Goal: Task Accomplishment & Management: Use online tool/utility

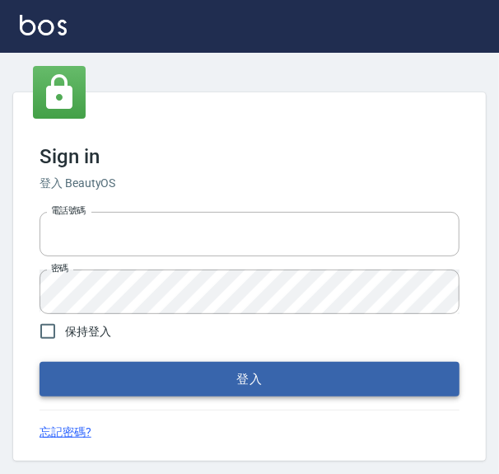
type input "0918733560"
click at [149, 381] on button "登入" at bounding box center [250, 379] width 420 height 35
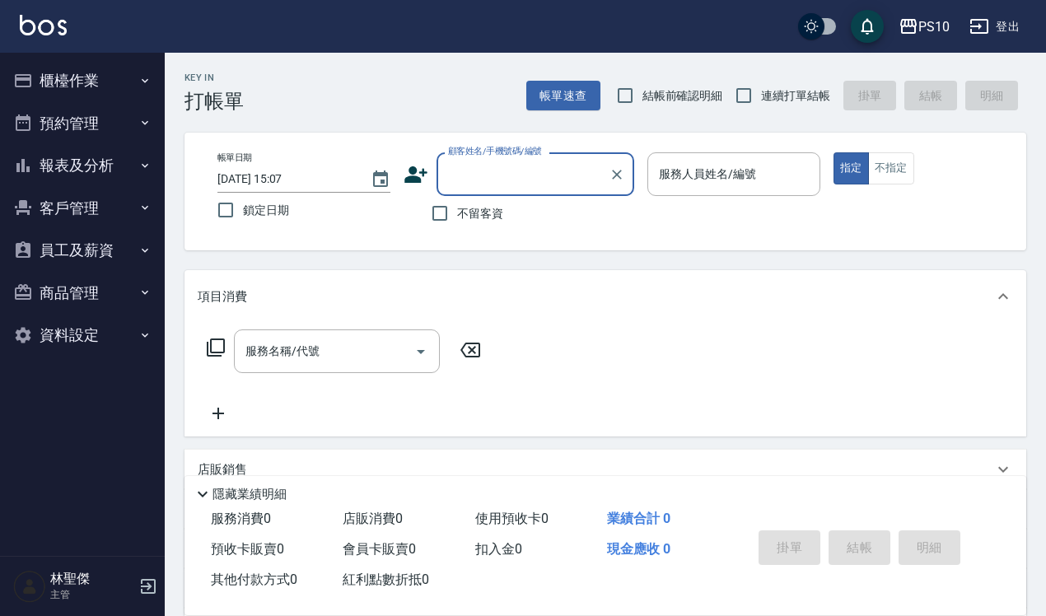
click at [48, 73] on button "櫃檯作業" at bounding box center [83, 80] width 152 height 43
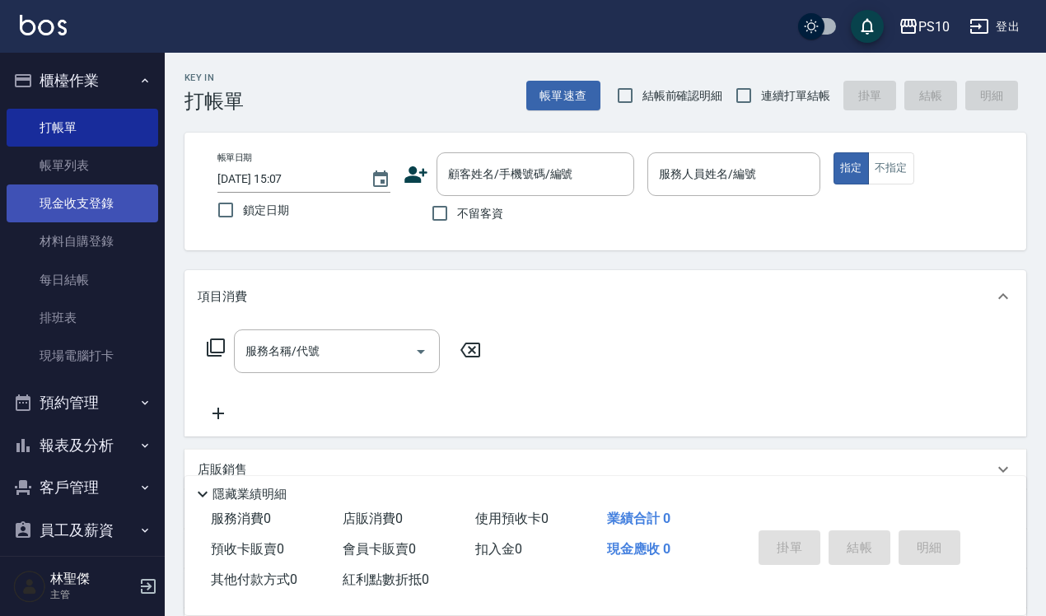
click at [87, 211] on link "現金收支登錄" at bounding box center [83, 204] width 152 height 38
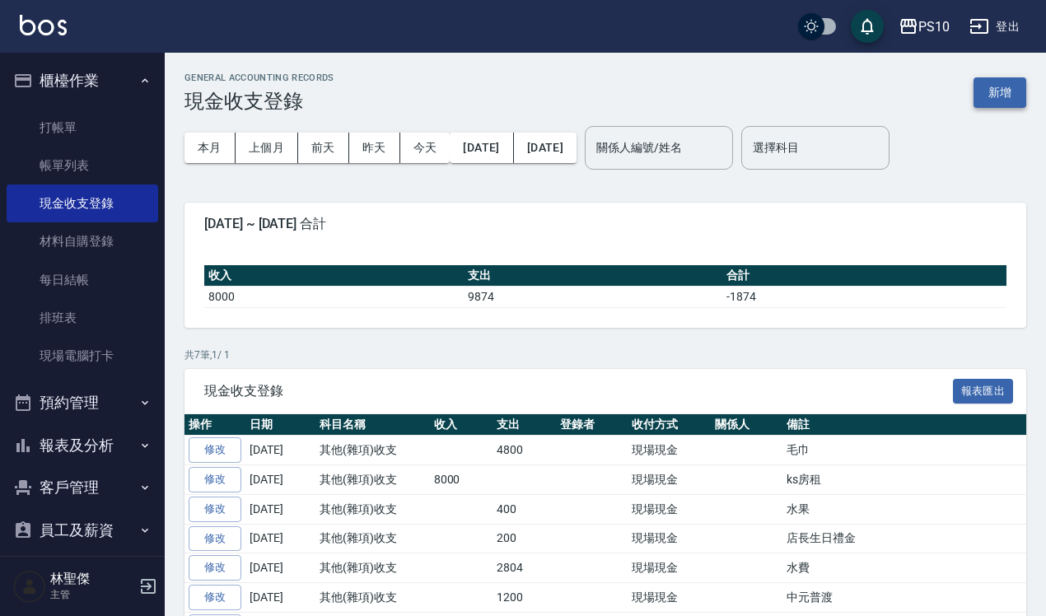
click at [999, 93] on button "新增" at bounding box center [1000, 92] width 53 height 30
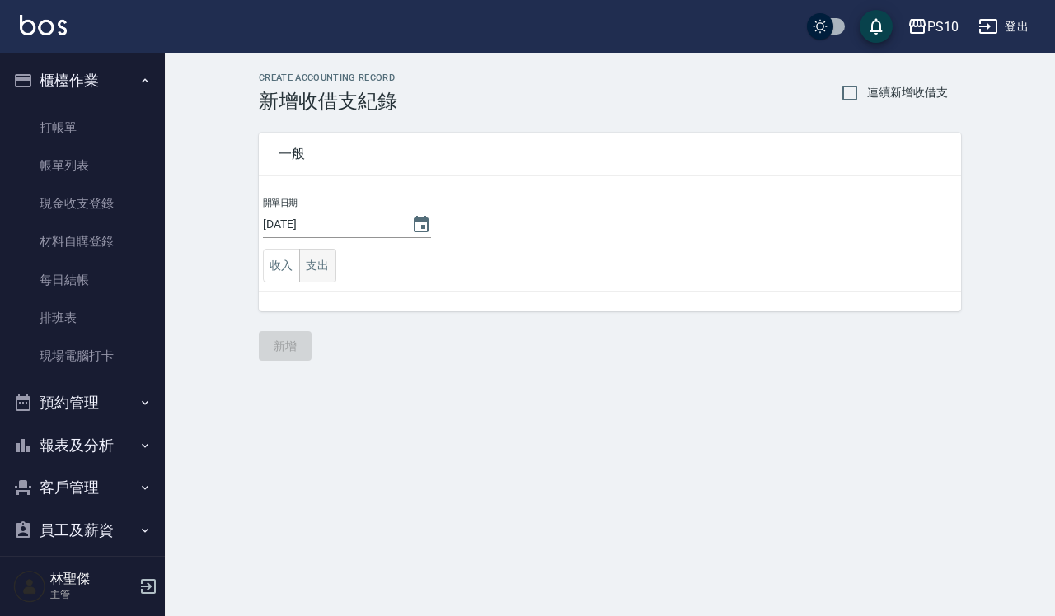
click at [322, 265] on button "支出" at bounding box center [317, 266] width 37 height 34
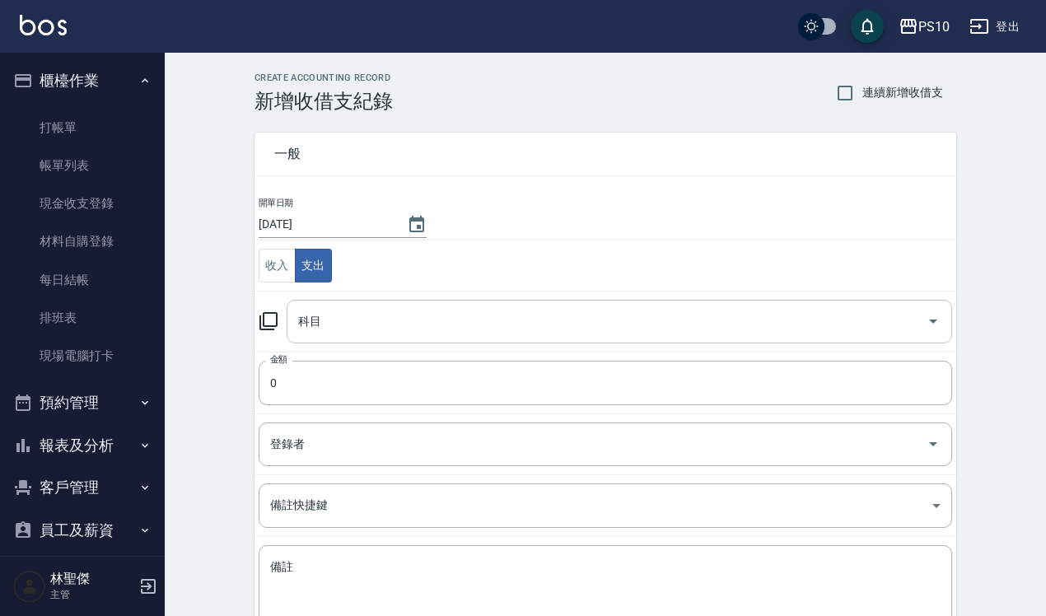
click at [349, 320] on input "科目" at bounding box center [607, 321] width 626 height 29
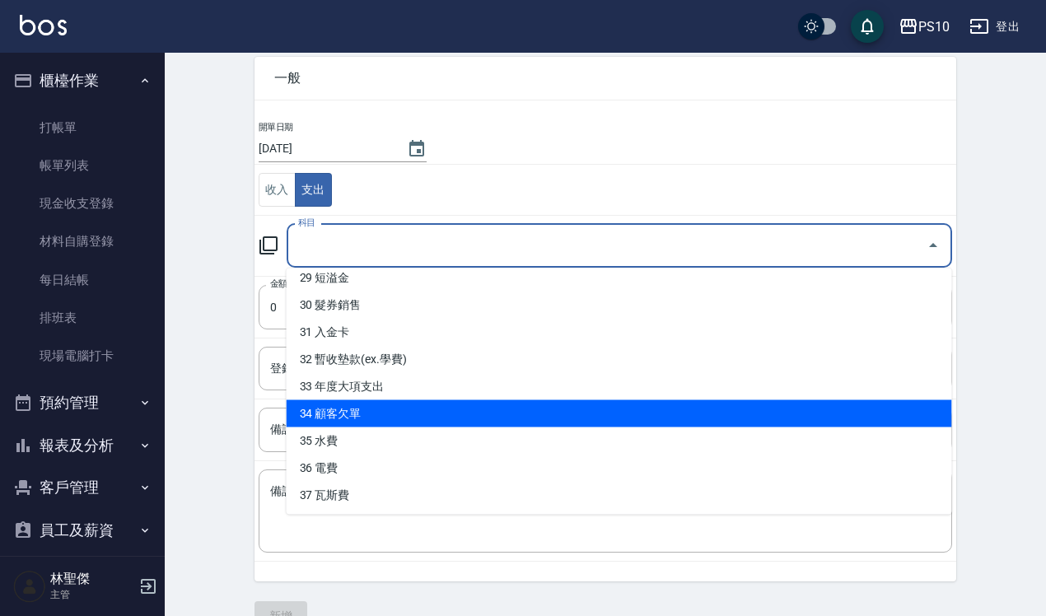
scroll to position [112, 0]
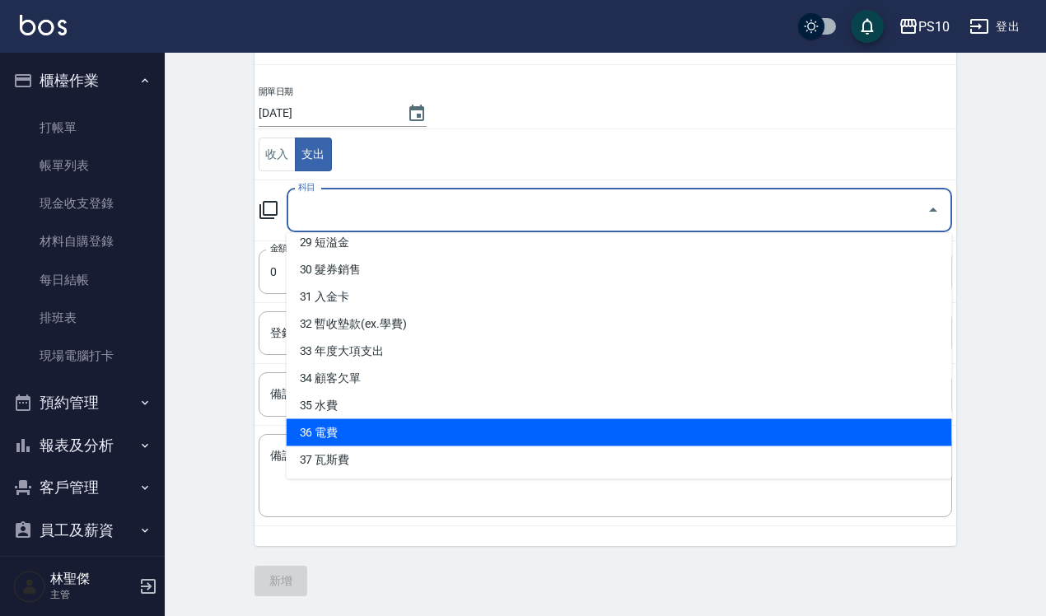
click at [325, 429] on li "36 電費" at bounding box center [620, 432] width 666 height 27
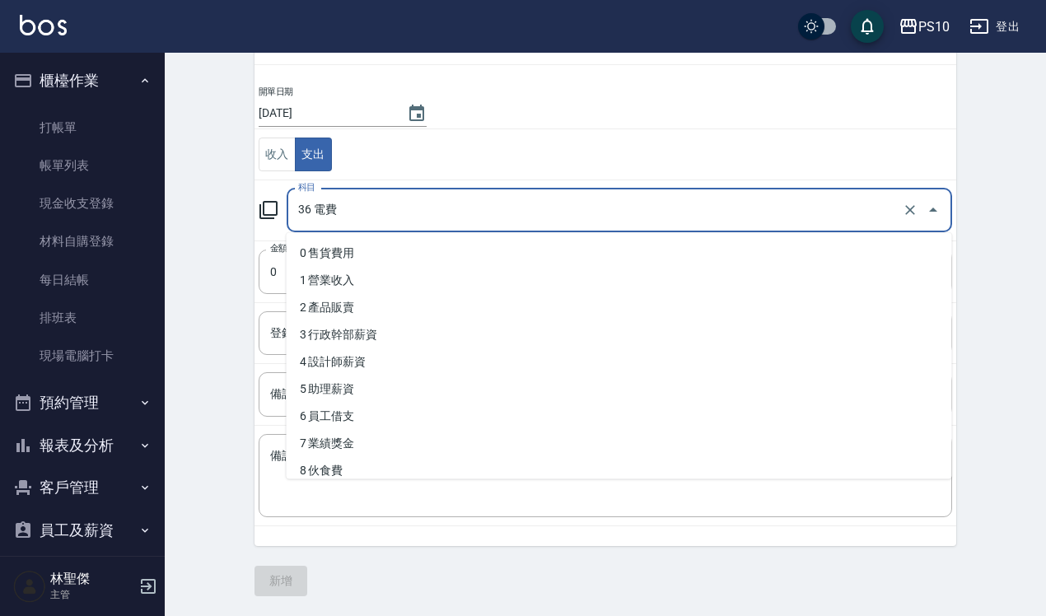
click at [396, 208] on input "36 電費" at bounding box center [596, 210] width 605 height 29
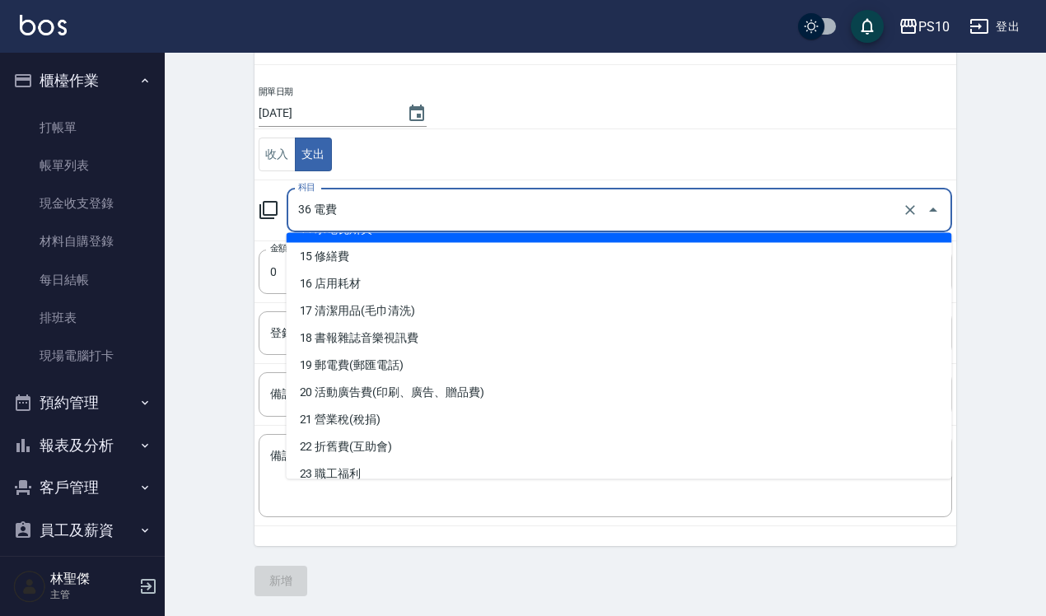
scroll to position [412, 0]
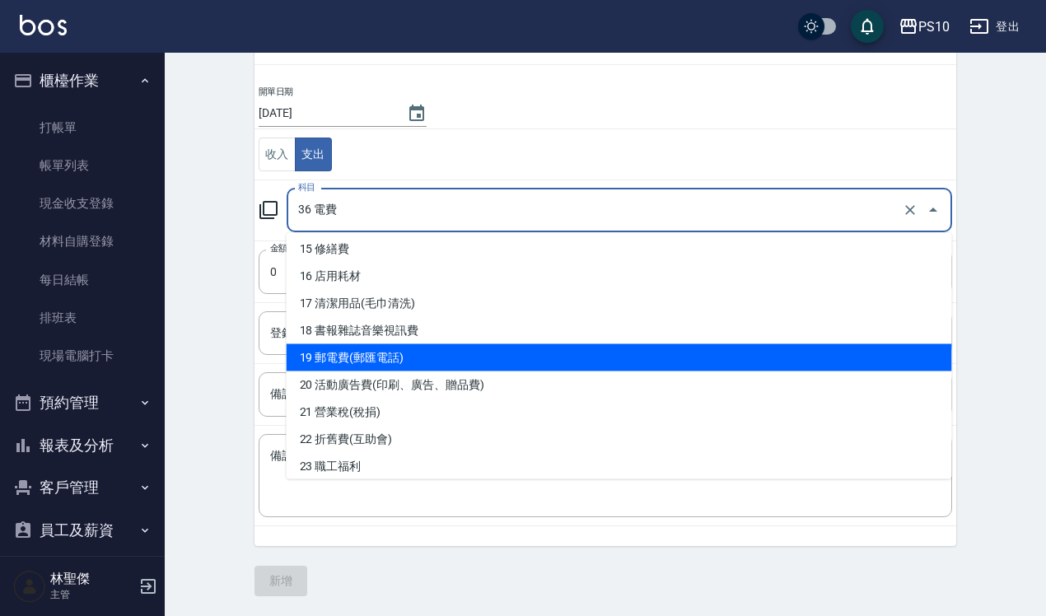
click at [386, 361] on li "19 郵電費(郵匯電話)" at bounding box center [620, 357] width 666 height 27
type input "19 郵電費(郵匯電話)"
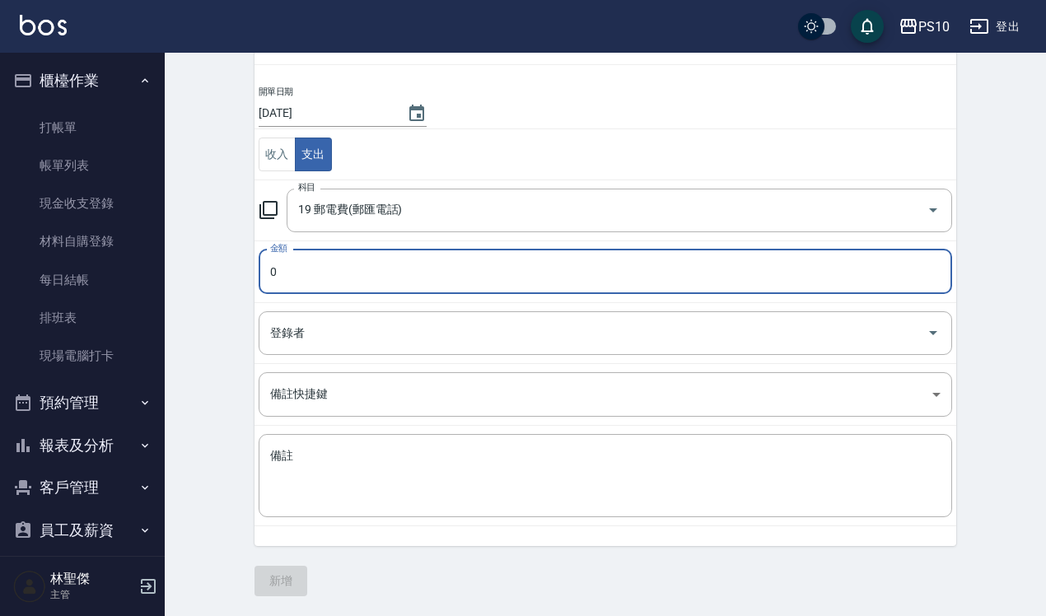
click at [294, 269] on input "0" at bounding box center [606, 272] width 694 height 44
type input "1546"
click at [291, 460] on textarea "備註" at bounding box center [605, 476] width 671 height 56
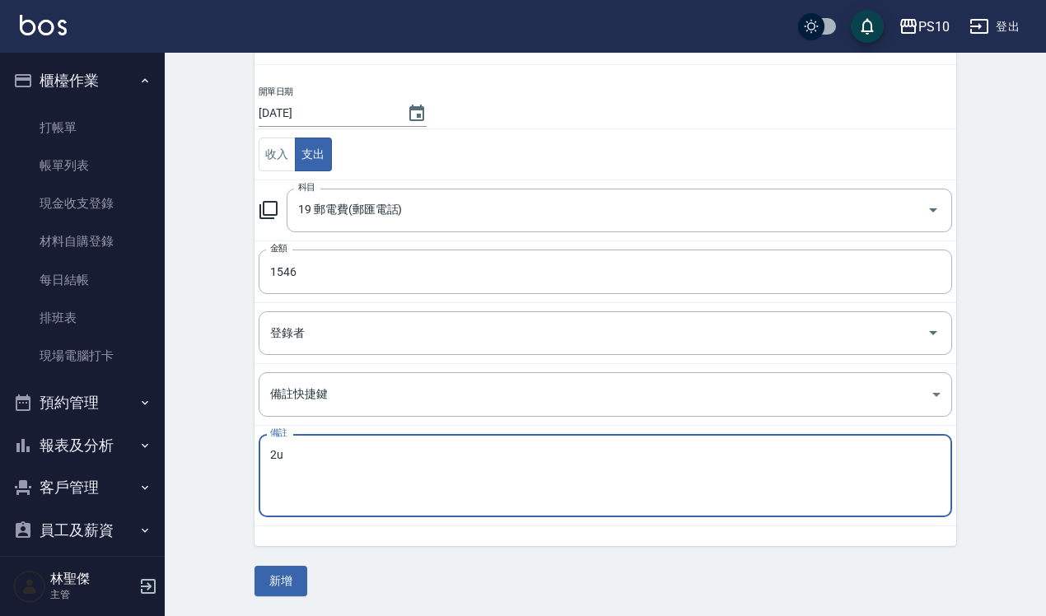
type textarea "2"
type textarea "電話費"
click at [285, 579] on button "新增" at bounding box center [281, 581] width 53 height 30
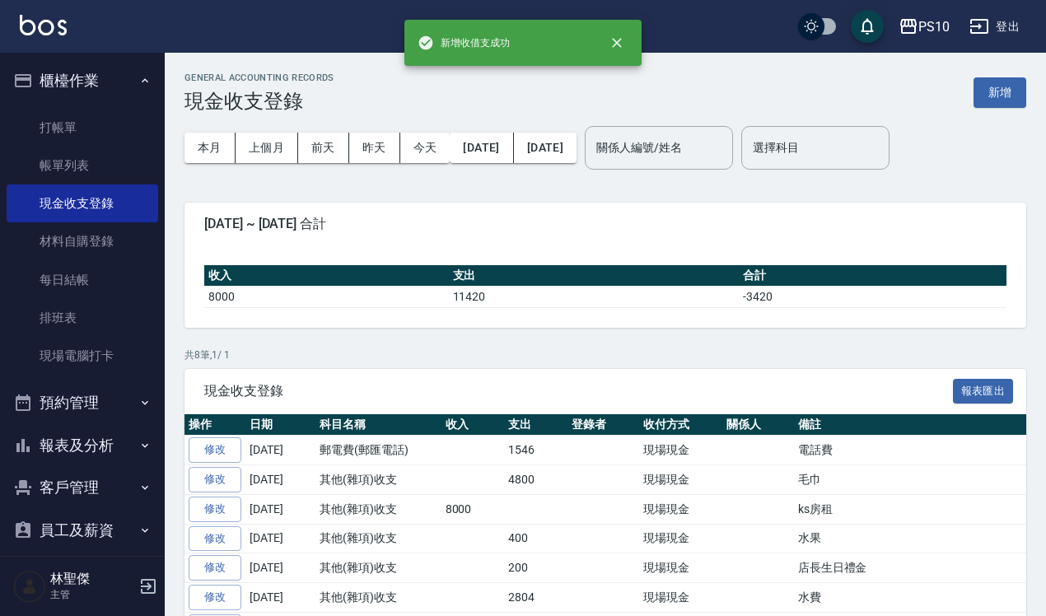
click at [211, 446] on link "修改" at bounding box center [215, 451] width 53 height 26
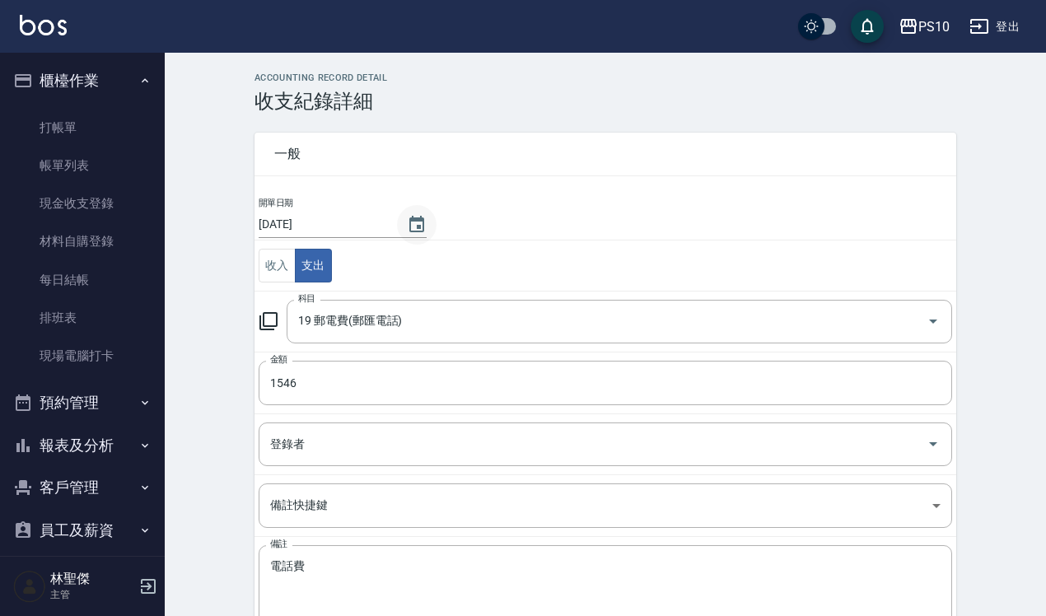
click at [420, 228] on icon "Choose date, selected date is 2025-09-12" at bounding box center [416, 224] width 15 height 16
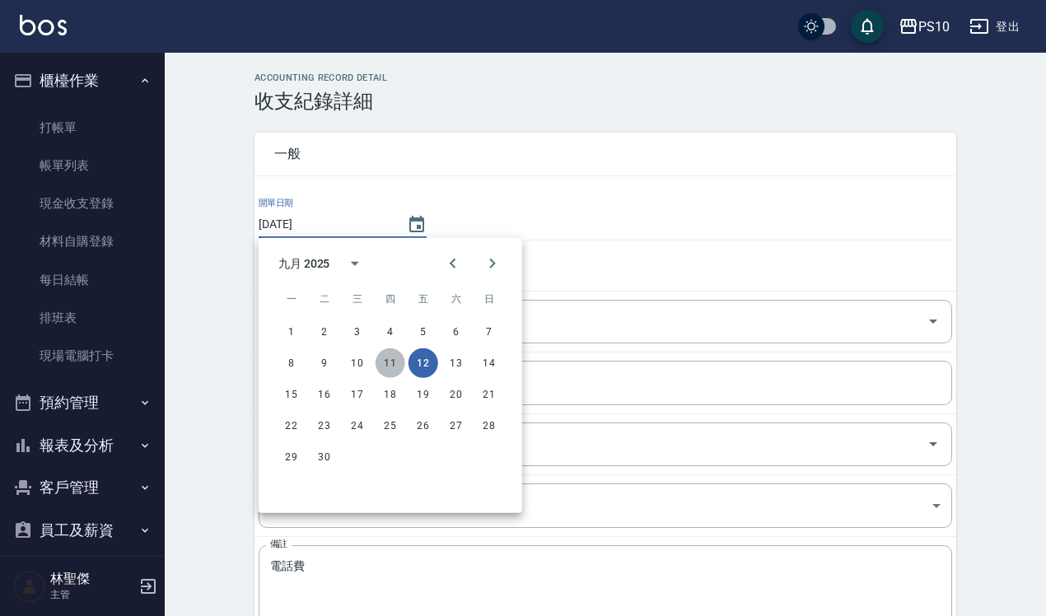
click at [392, 368] on button "11" at bounding box center [391, 364] width 30 height 30
type input "2025/09/11"
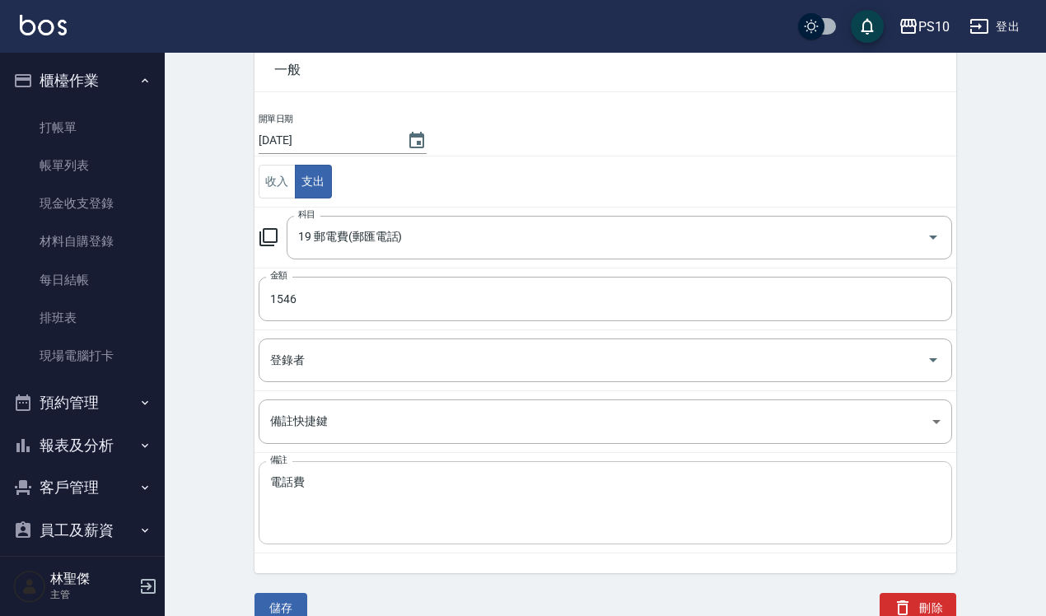
scroll to position [92, 0]
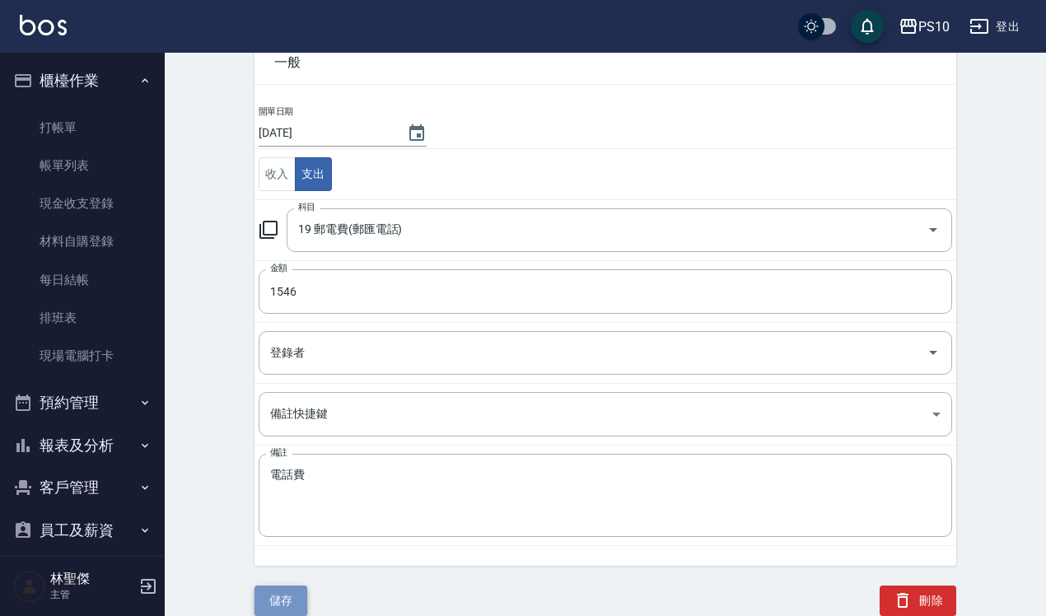
click at [283, 593] on button "儲存" at bounding box center [281, 601] width 53 height 30
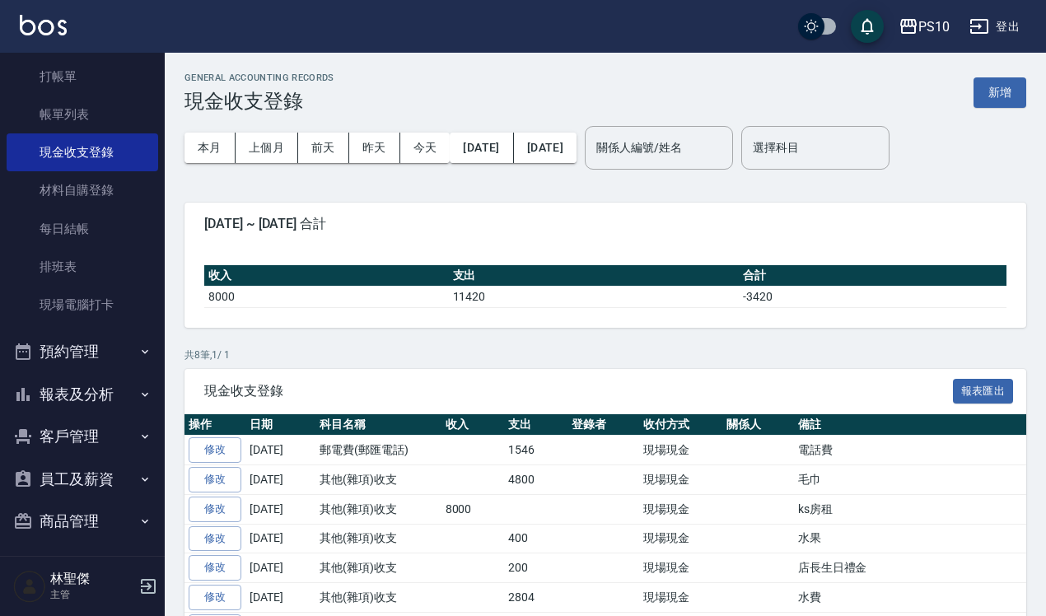
scroll to position [100, 0]
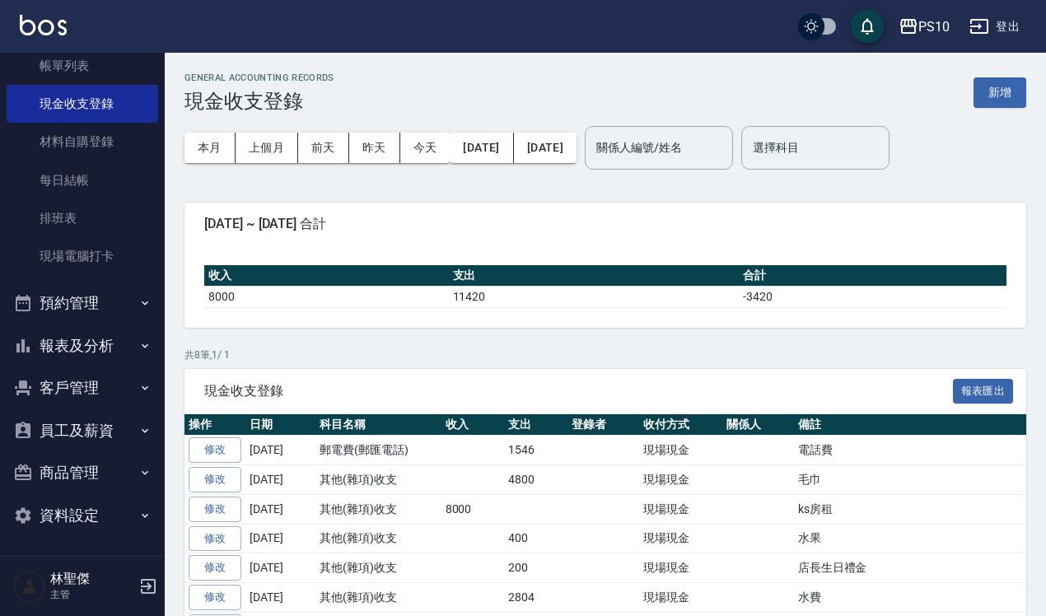
click at [85, 344] on button "報表及分析" at bounding box center [83, 346] width 152 height 43
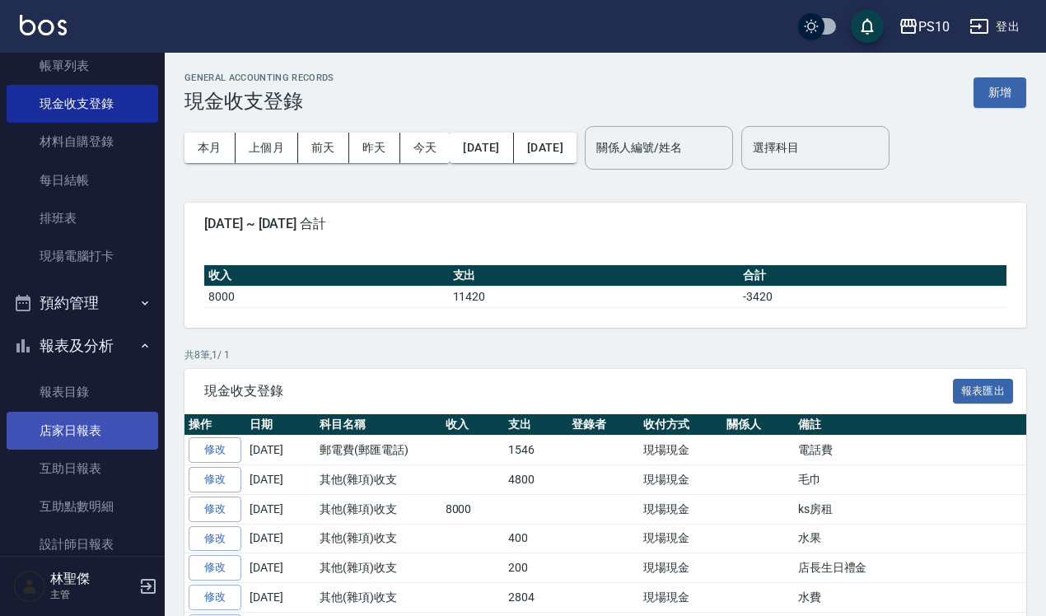
click at [75, 433] on link "店家日報表" at bounding box center [83, 431] width 152 height 38
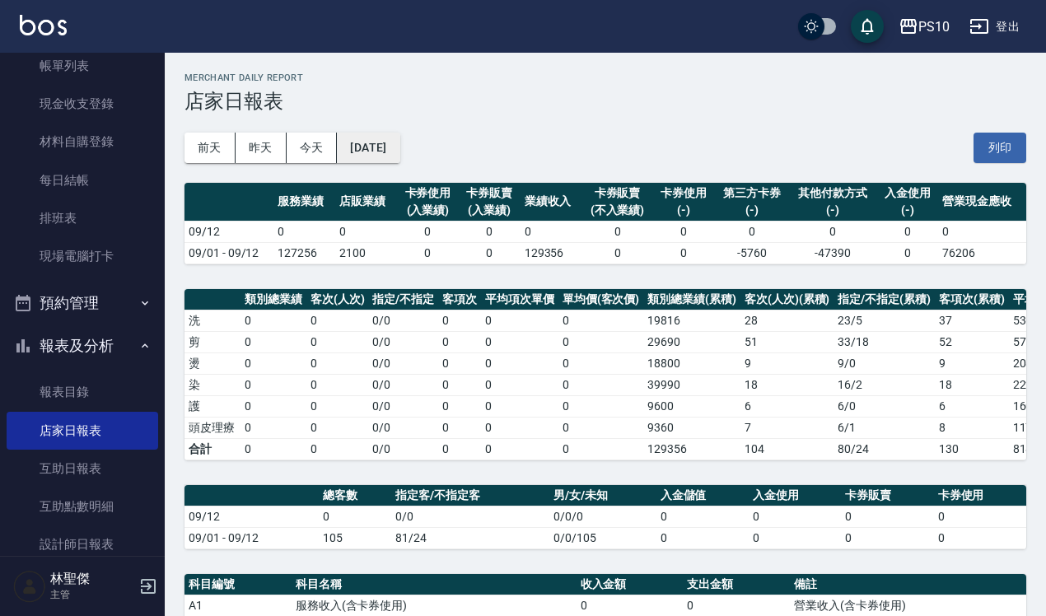
click at [400, 140] on button "2025/09/12" at bounding box center [368, 148] width 63 height 30
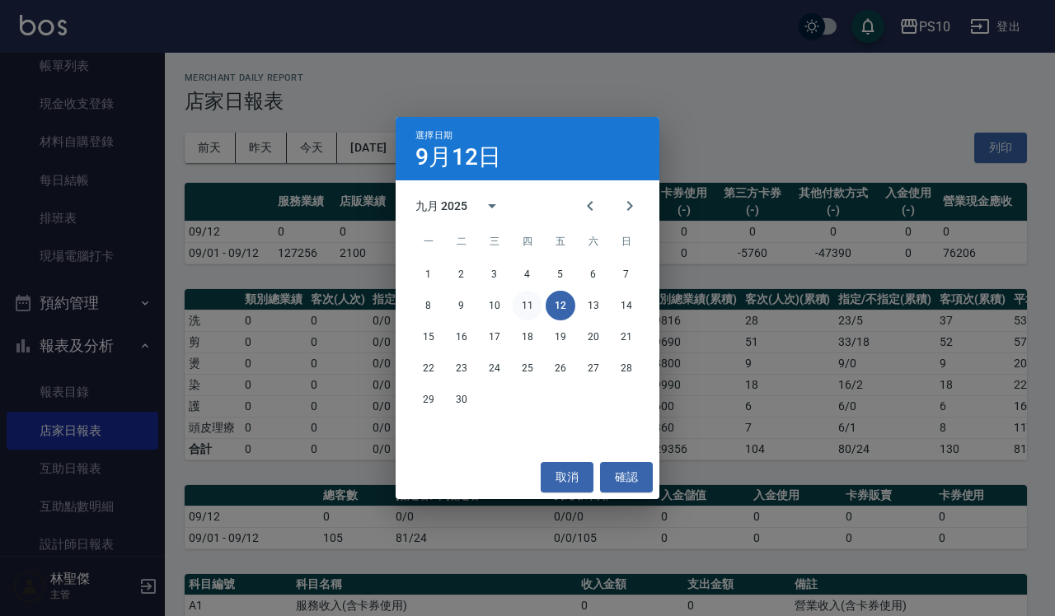
click at [529, 310] on button "11" at bounding box center [527, 306] width 30 height 30
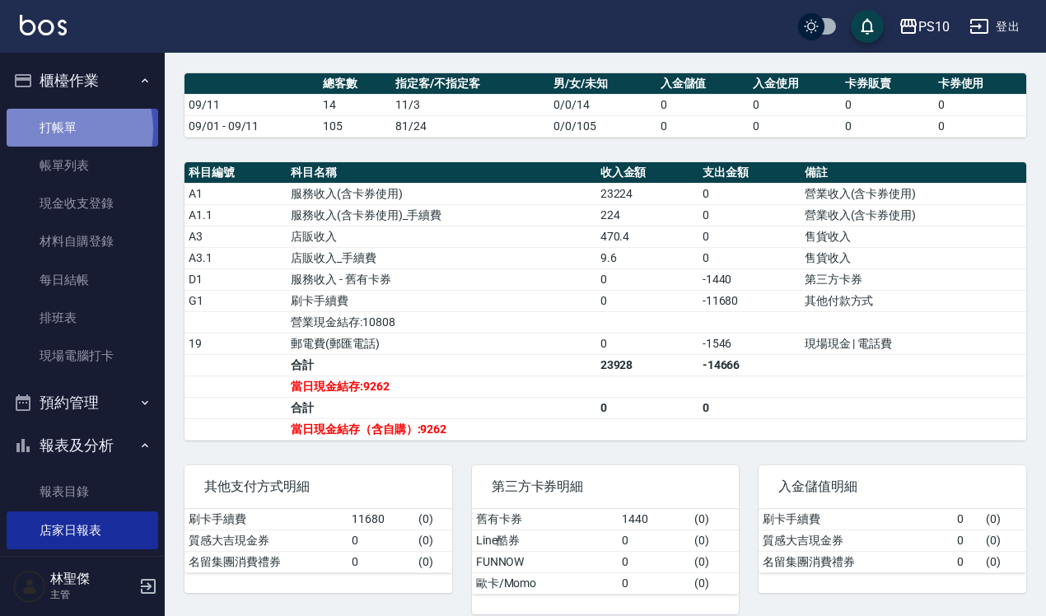
click at [54, 129] on link "打帳單" at bounding box center [83, 128] width 152 height 38
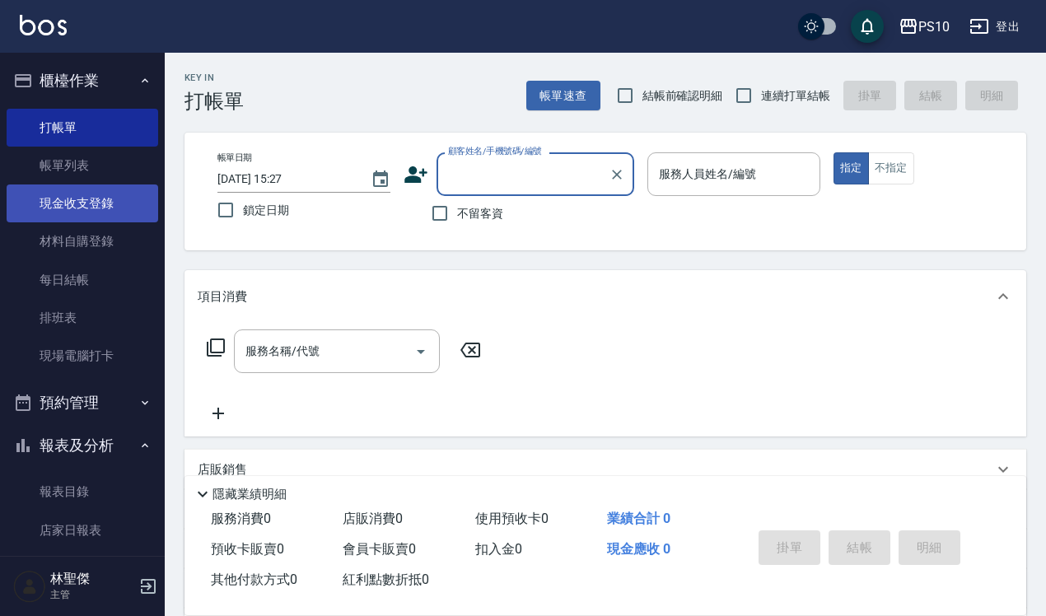
click at [72, 204] on link "現金收支登錄" at bounding box center [83, 204] width 152 height 38
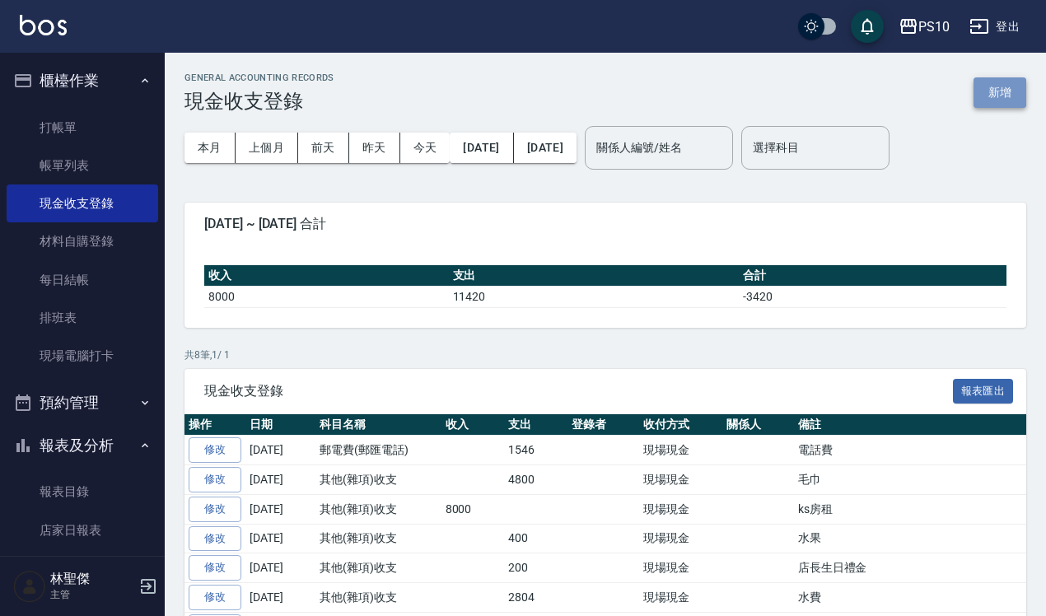
click at [994, 96] on button "新增" at bounding box center [1000, 92] width 53 height 30
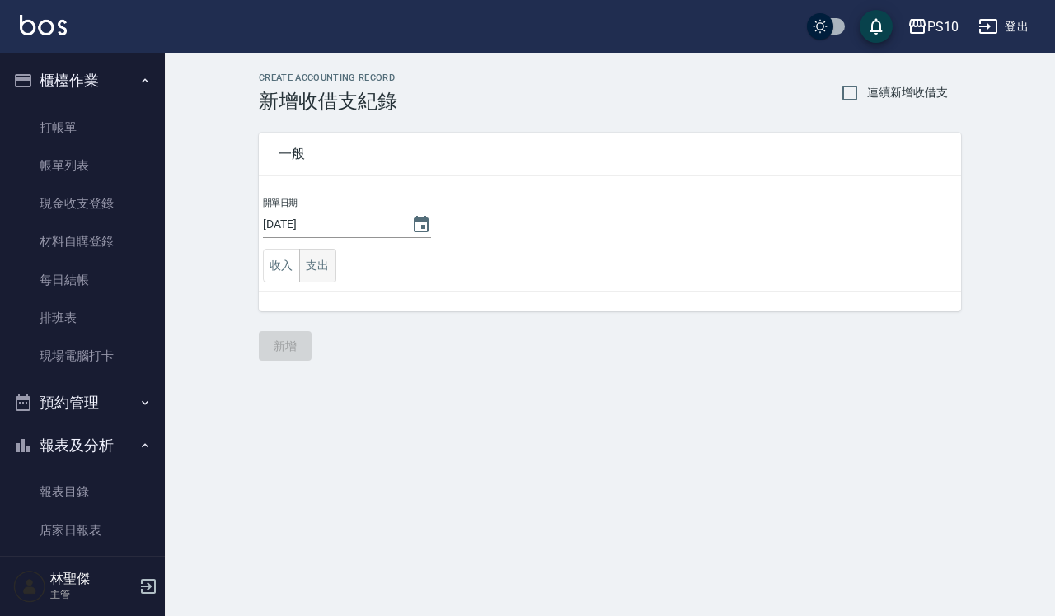
click at [320, 261] on button "支出" at bounding box center [317, 266] width 37 height 34
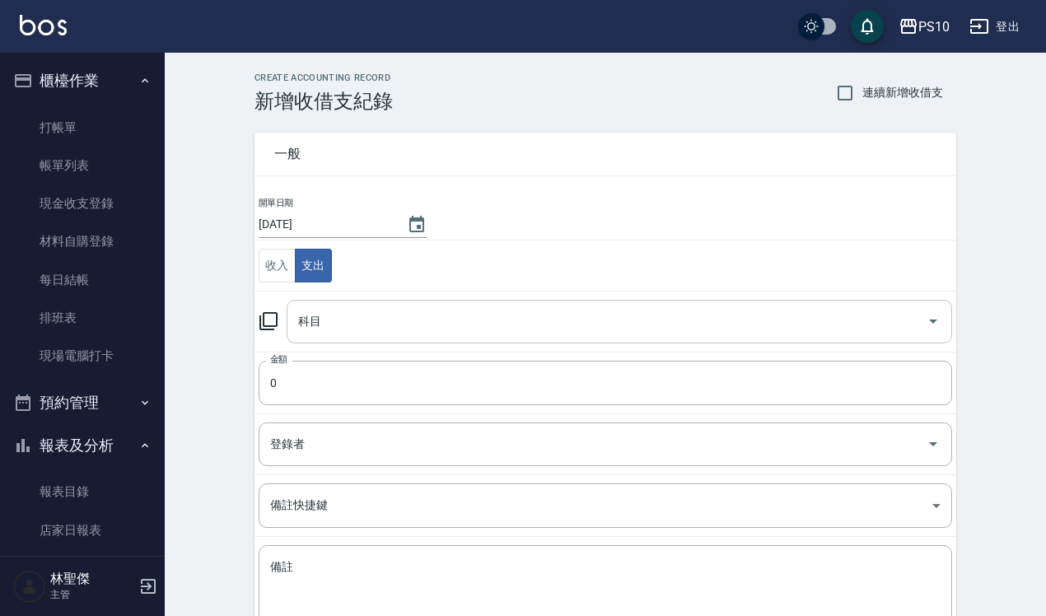
click at [339, 325] on input "科目" at bounding box center [607, 321] width 626 height 29
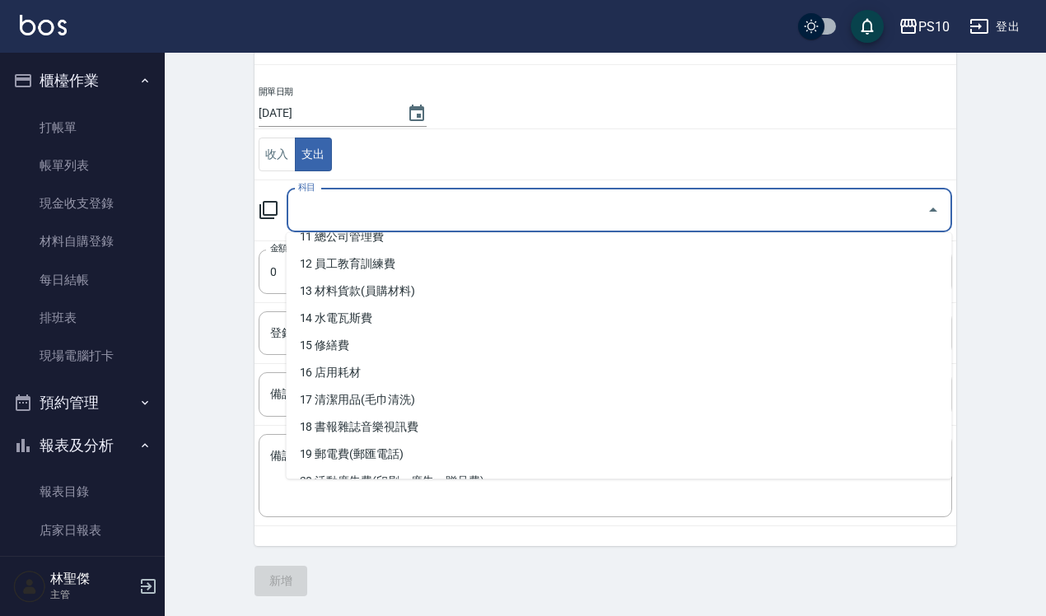
scroll to position [284, 0]
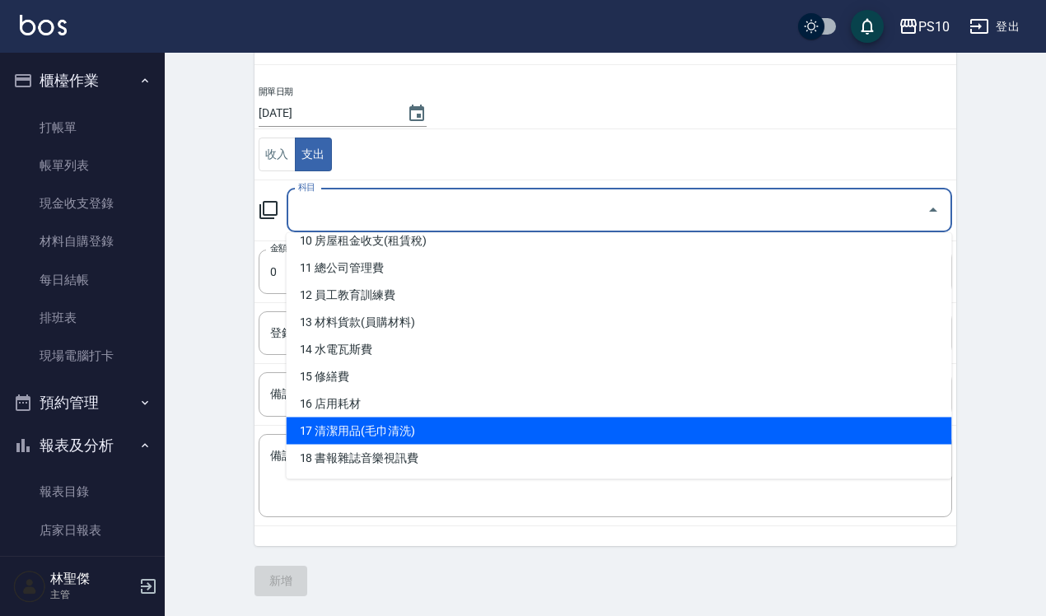
click at [386, 428] on li "17 清潔用品(毛巾清洗)" at bounding box center [620, 431] width 666 height 27
type input "17 清潔用品(毛巾清洗)"
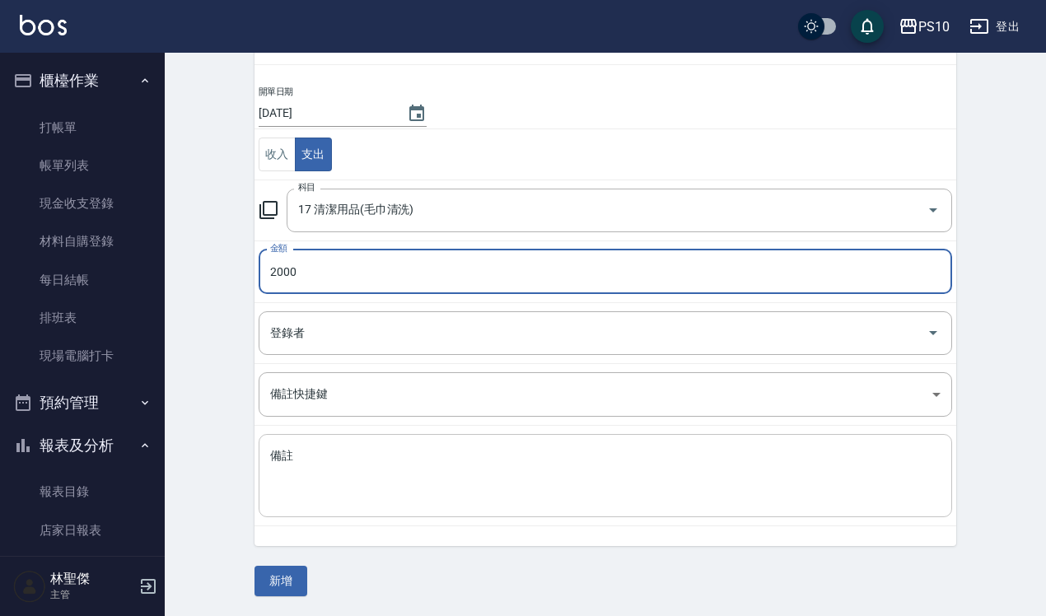
type input "2000"
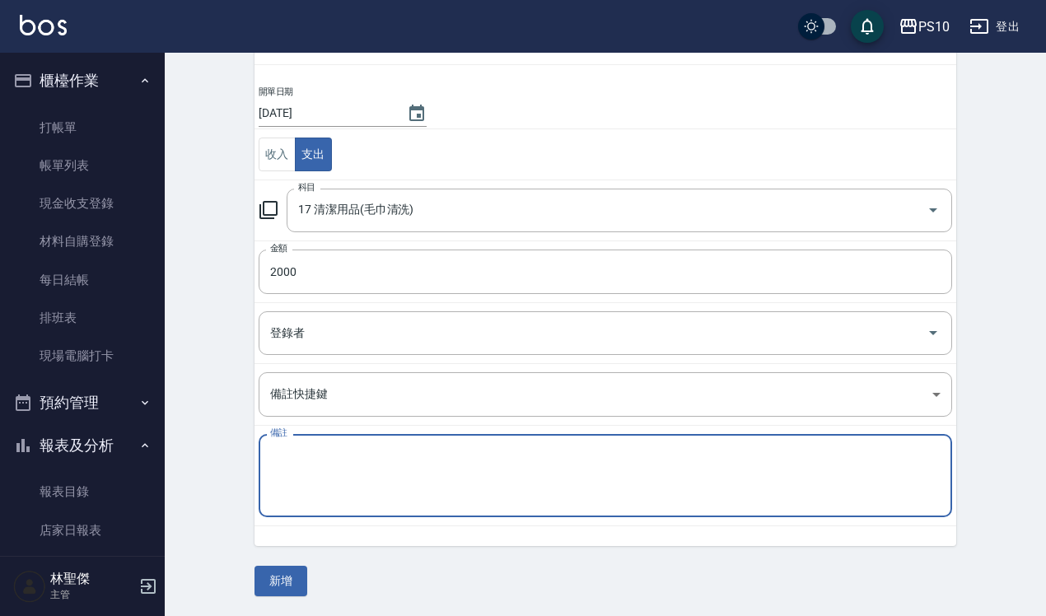
click at [283, 459] on textarea "備註" at bounding box center [605, 476] width 671 height 56
type textarea "j"
type textarea "衛生紙/棉條/小飛俠"
click at [281, 578] on button "新增" at bounding box center [281, 581] width 53 height 30
